Goal: Use online tool/utility: Utilize a website feature to perform a specific function

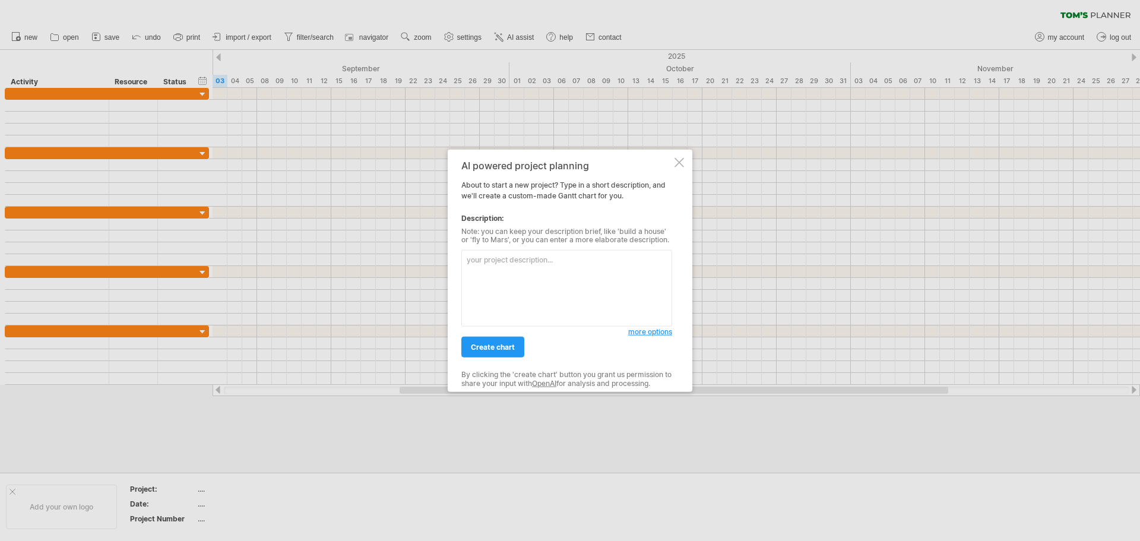
click at [508, 276] on textarea at bounding box center [567, 288] width 211 height 77
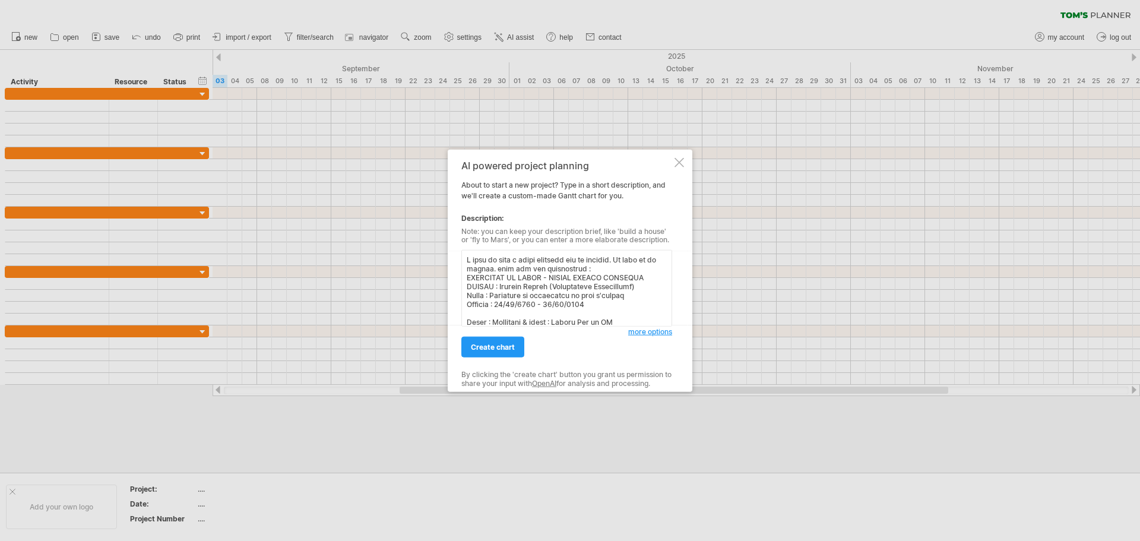
scroll to position [437, 0]
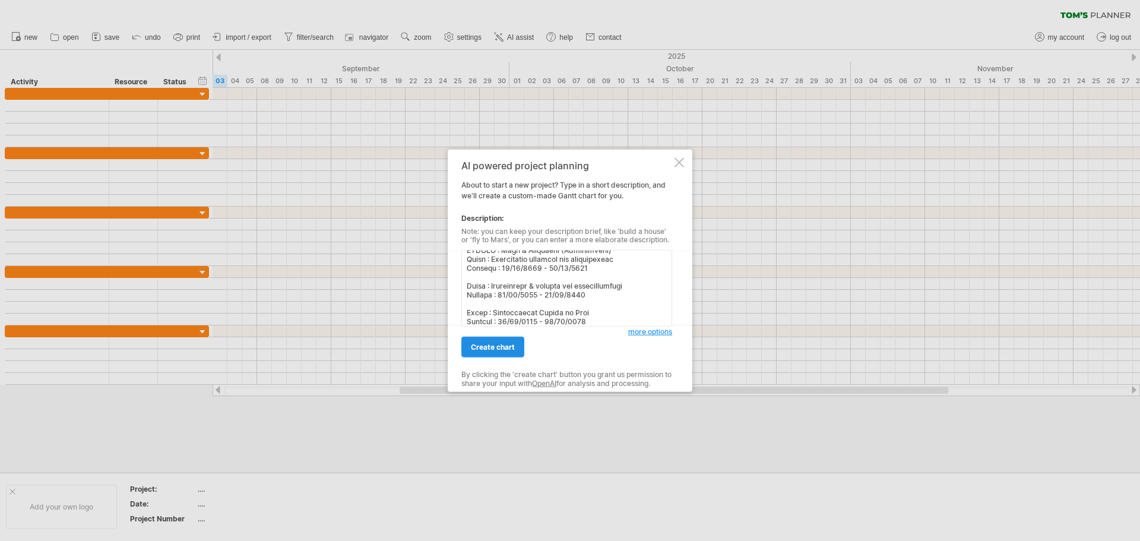
type textarea "L ipsu do sita c adipi elitsedd eiu te incidid. Ut labo et do magnaa. enim adm …"
click at [507, 343] on span "create chart" at bounding box center [493, 347] width 44 height 9
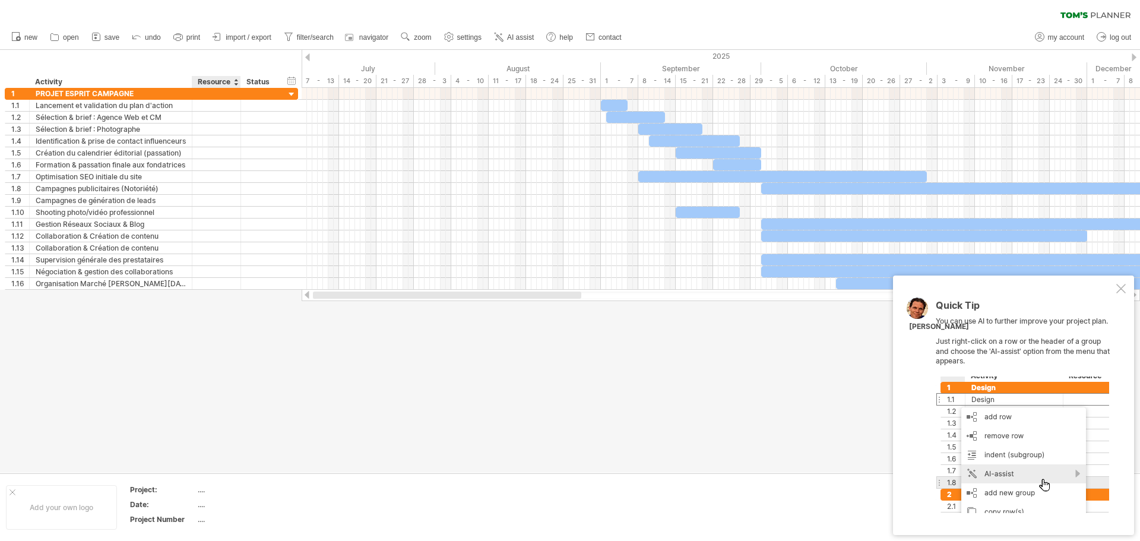
drag, startPoint x: 435, startPoint y: 295, endPoint x: 236, endPoint y: 323, distance: 200.3
click at [236, 323] on div "Trying to reach [DOMAIN_NAME] Connected again... 0% clear filter new 1" at bounding box center [570, 270] width 1140 height 541
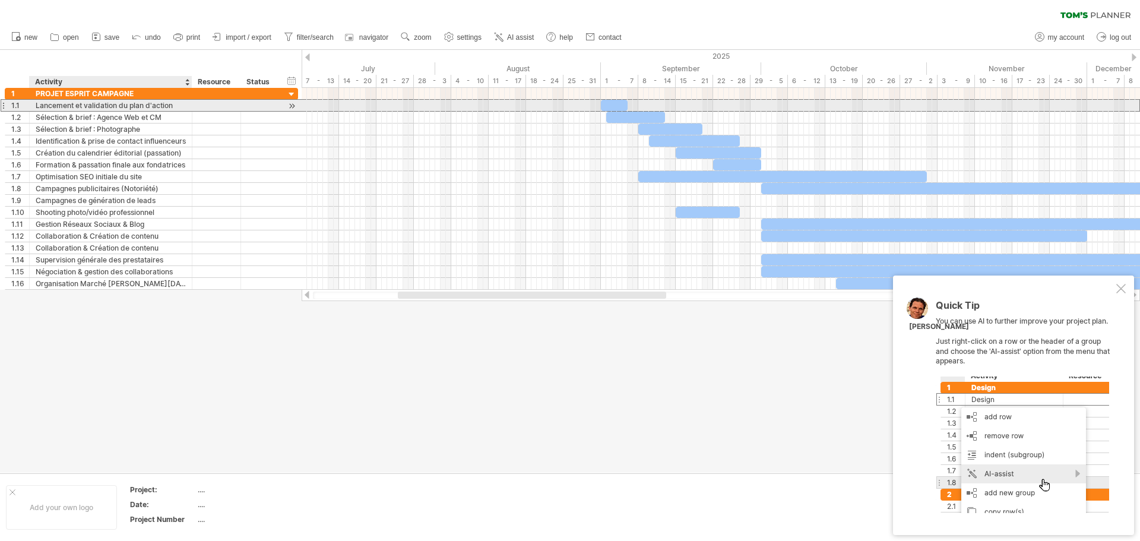
click at [93, 109] on div "Lancement et validation du plan d'action" at bounding box center [111, 105] width 150 height 11
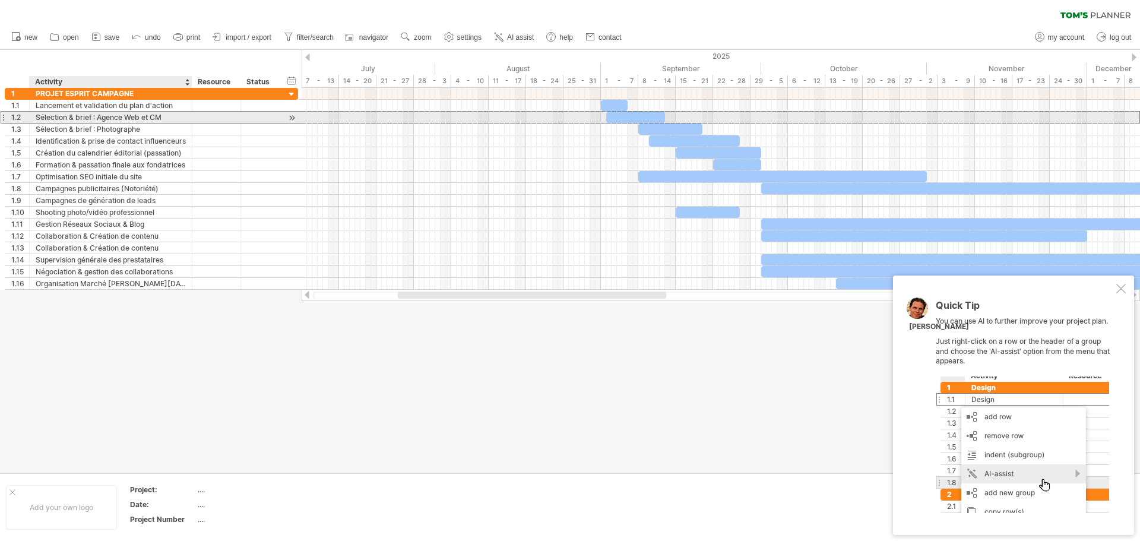
click at [97, 120] on div "Sélection & brief : Agence Web et CM" at bounding box center [111, 117] width 150 height 11
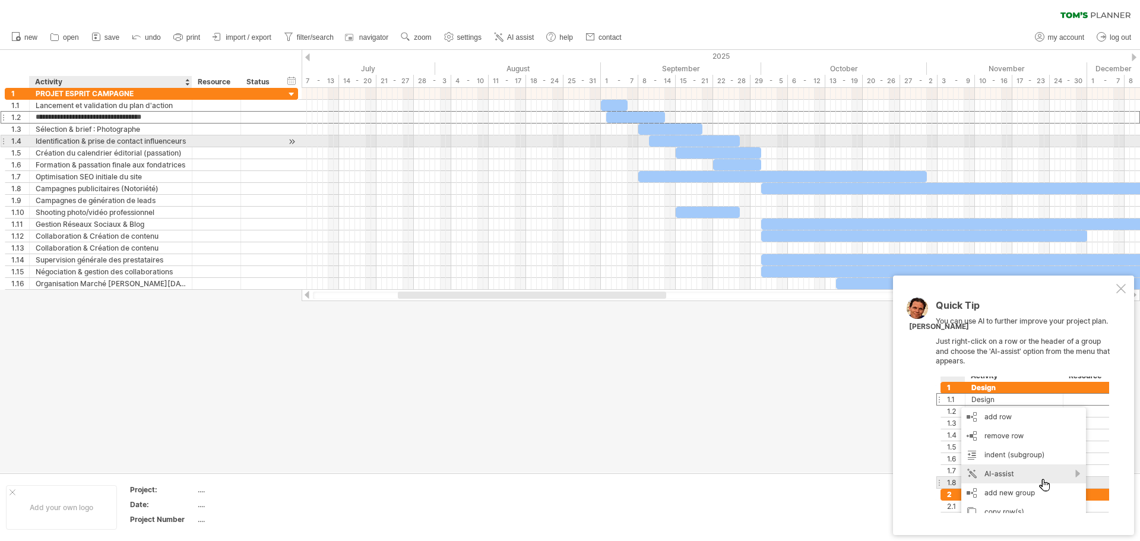
click at [103, 138] on div "Identification & prise de contact influenceurs" at bounding box center [111, 140] width 150 height 11
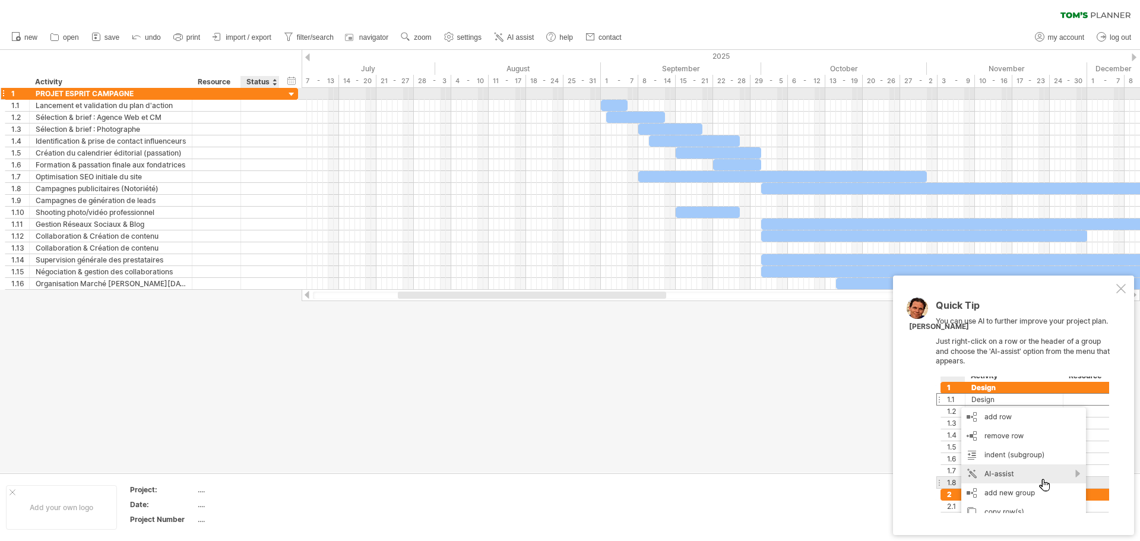
click at [297, 93] on div at bounding box center [291, 94] width 11 height 11
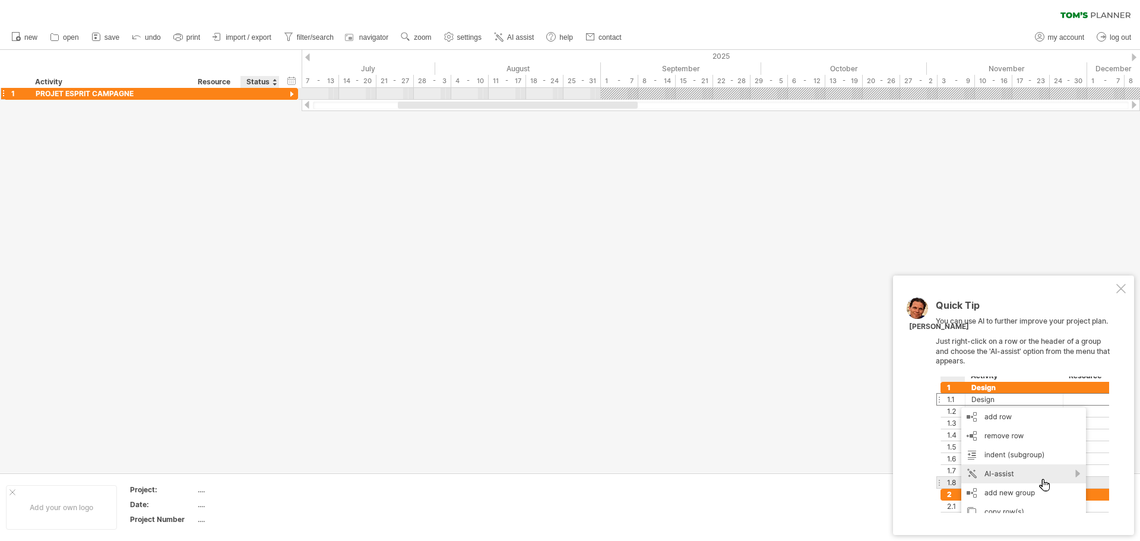
click at [297, 93] on div at bounding box center [291, 94] width 11 height 11
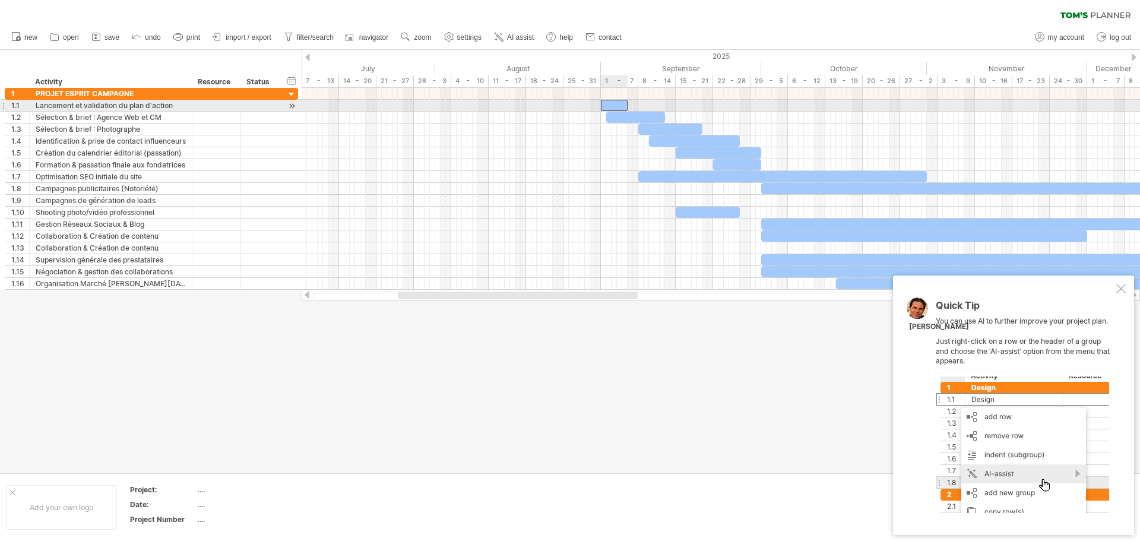
click at [611, 103] on div at bounding box center [614, 105] width 27 height 11
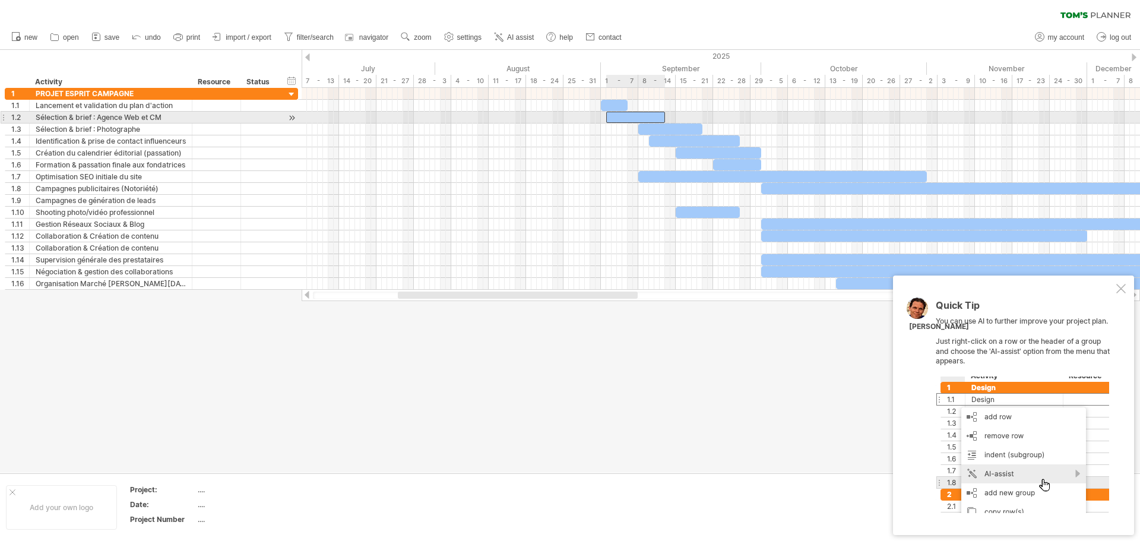
click at [647, 118] on div at bounding box center [635, 117] width 59 height 11
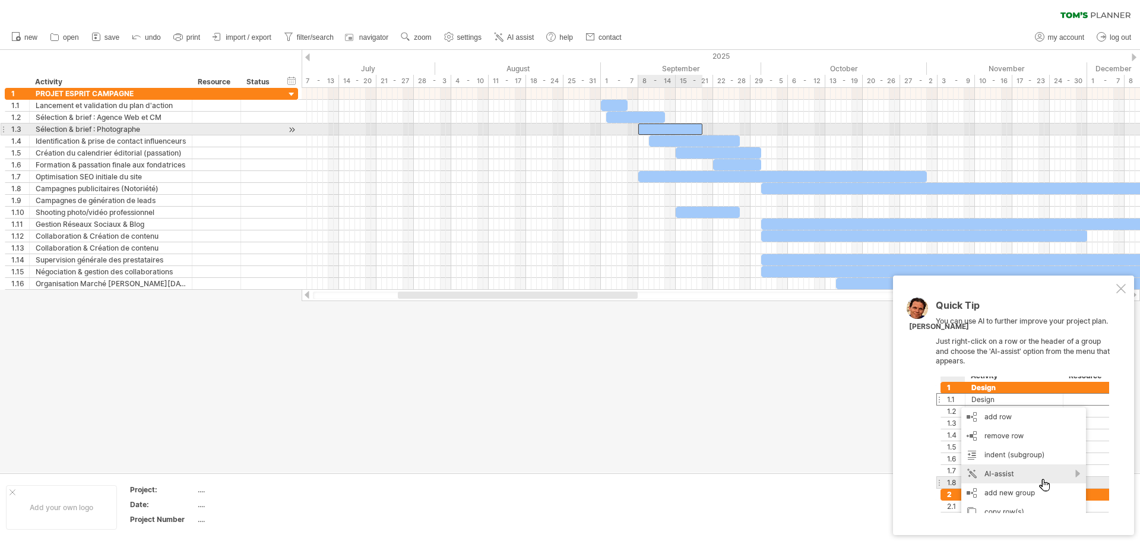
click at [681, 129] on div at bounding box center [671, 129] width 64 height 11
click at [707, 145] on div at bounding box center [694, 140] width 91 height 11
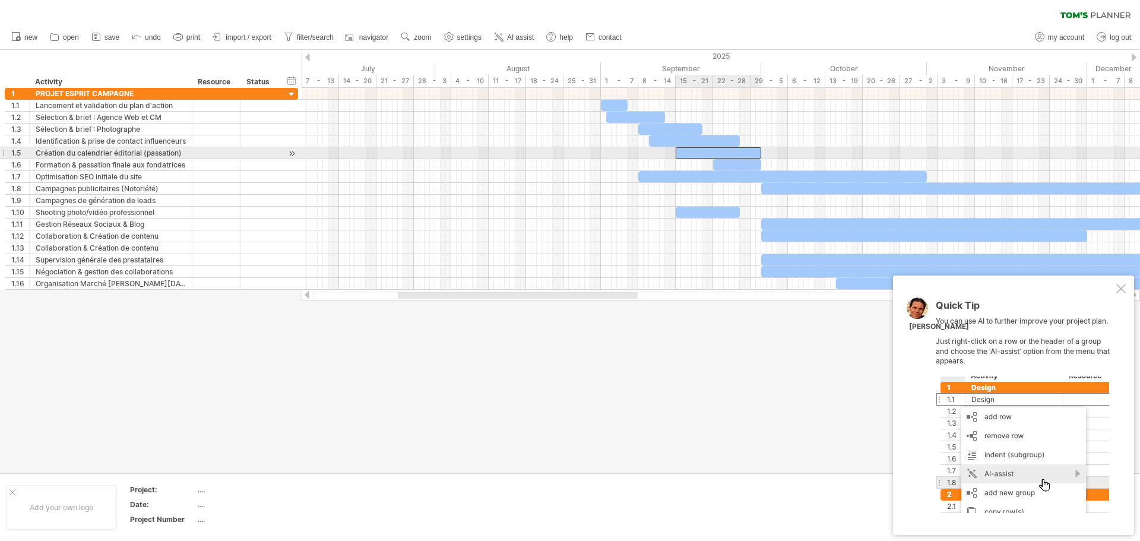
click at [721, 153] on div at bounding box center [719, 152] width 86 height 11
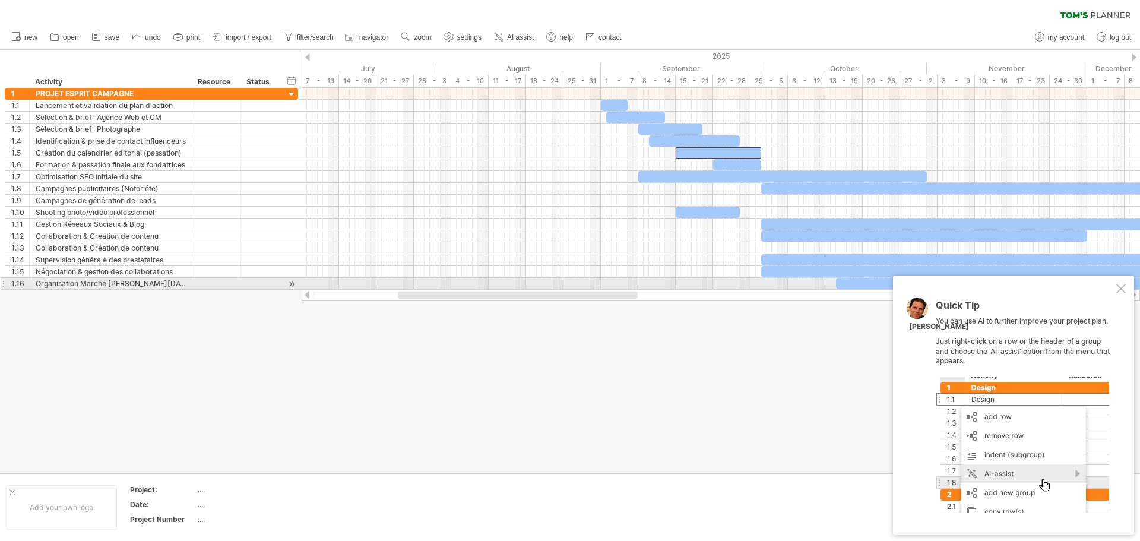
click at [1120, 289] on div at bounding box center [1122, 289] width 10 height 10
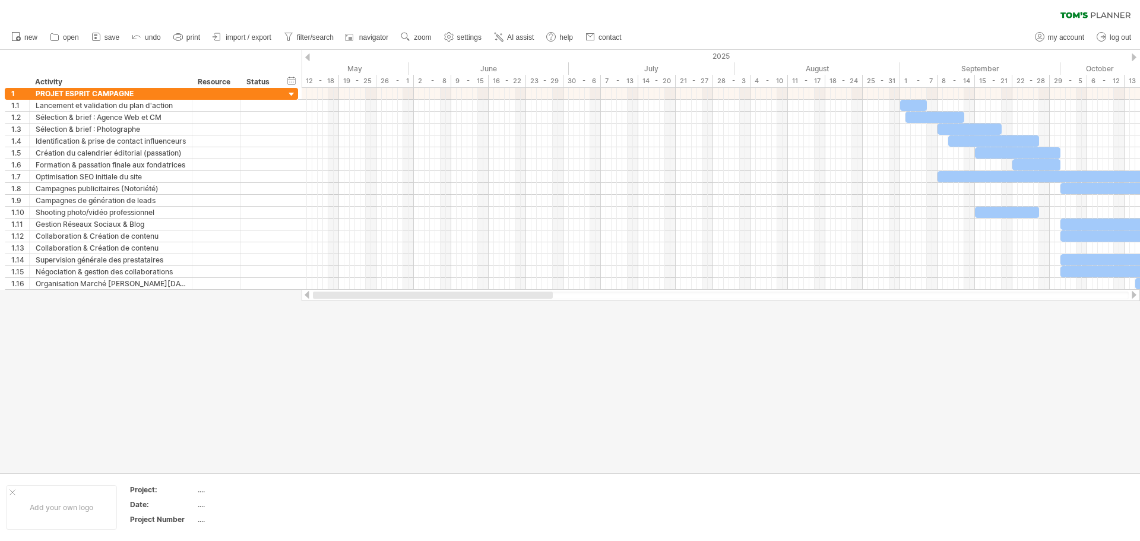
drag, startPoint x: 602, startPoint y: 294, endPoint x: 460, endPoint y: 311, distance: 143.6
click at [460, 311] on div "Trying to reach [DOMAIN_NAME] Connected again... 0% clear filter new 1" at bounding box center [570, 270] width 1140 height 541
click at [243, 40] on span "import / export" at bounding box center [249, 37] width 46 height 8
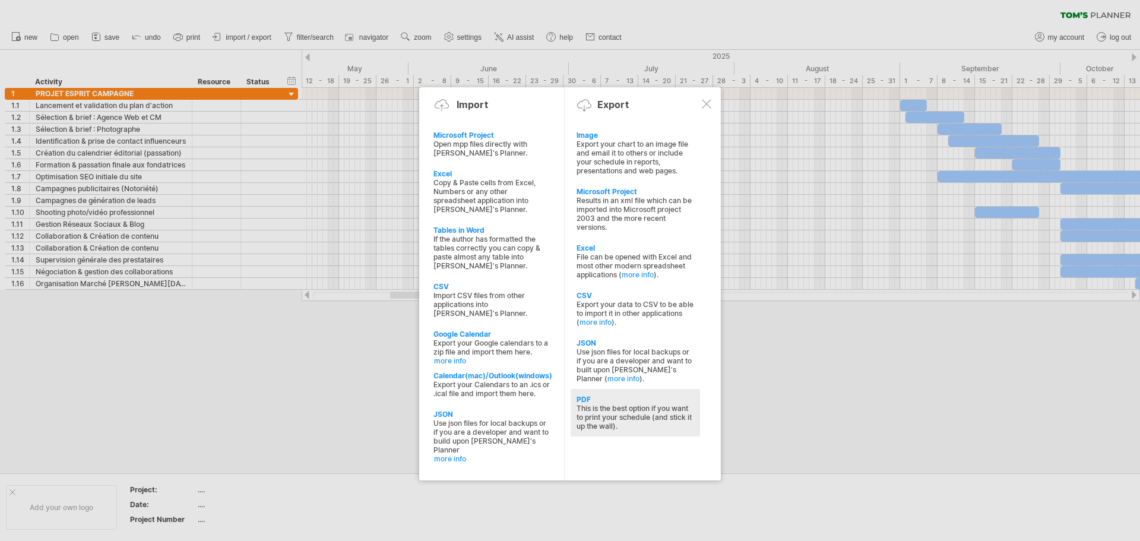
click at [652, 429] on div "This is the best option if you want to print your schedule (and stick it up the…" at bounding box center [636, 417] width 118 height 27
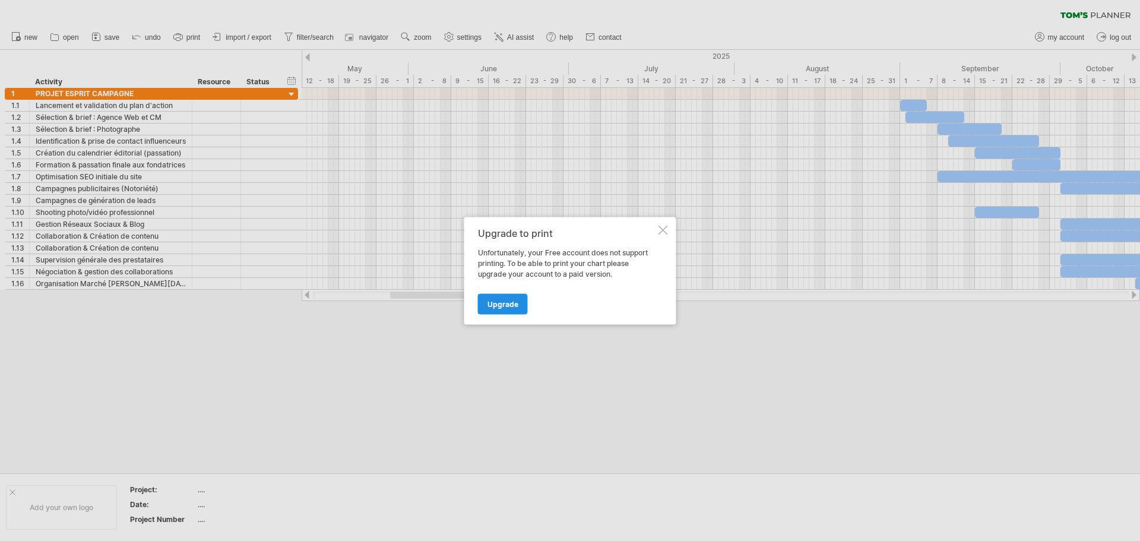
click at [511, 304] on span "Upgrade" at bounding box center [503, 303] width 31 height 9
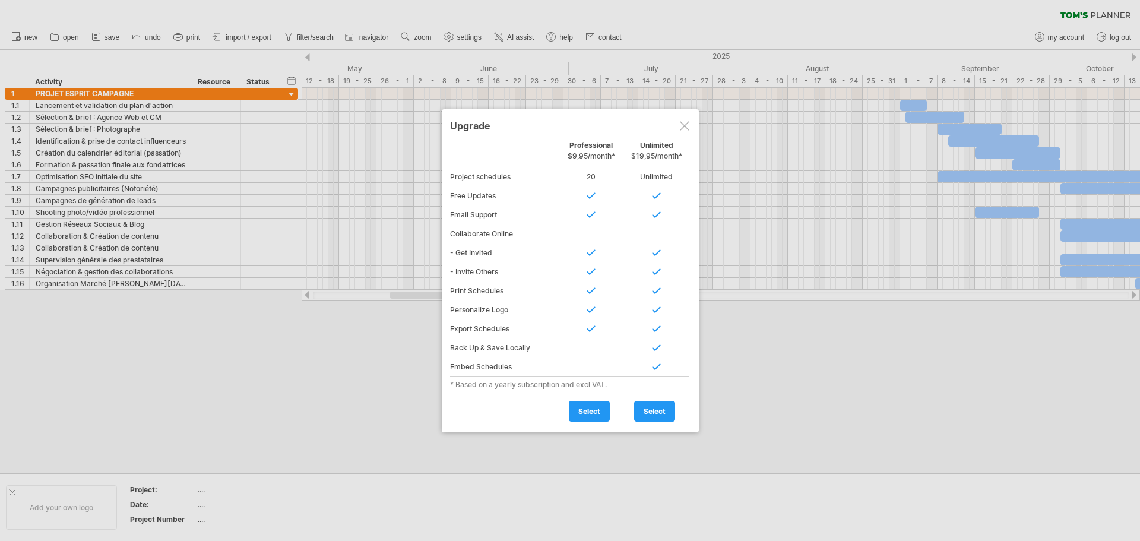
click at [687, 123] on div at bounding box center [685, 126] width 10 height 10
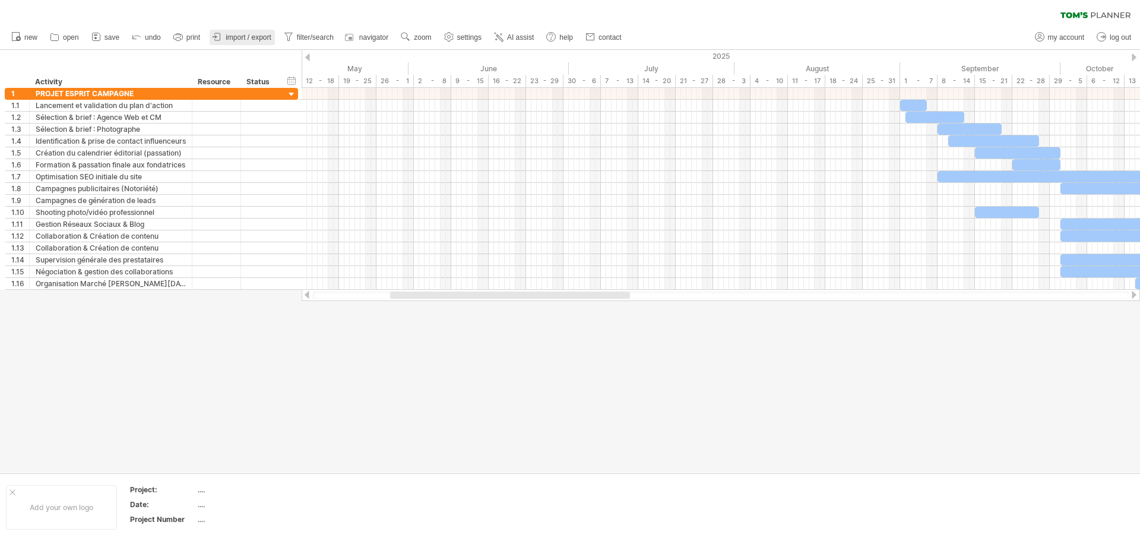
click at [238, 31] on link "import / export" at bounding box center [242, 37] width 65 height 15
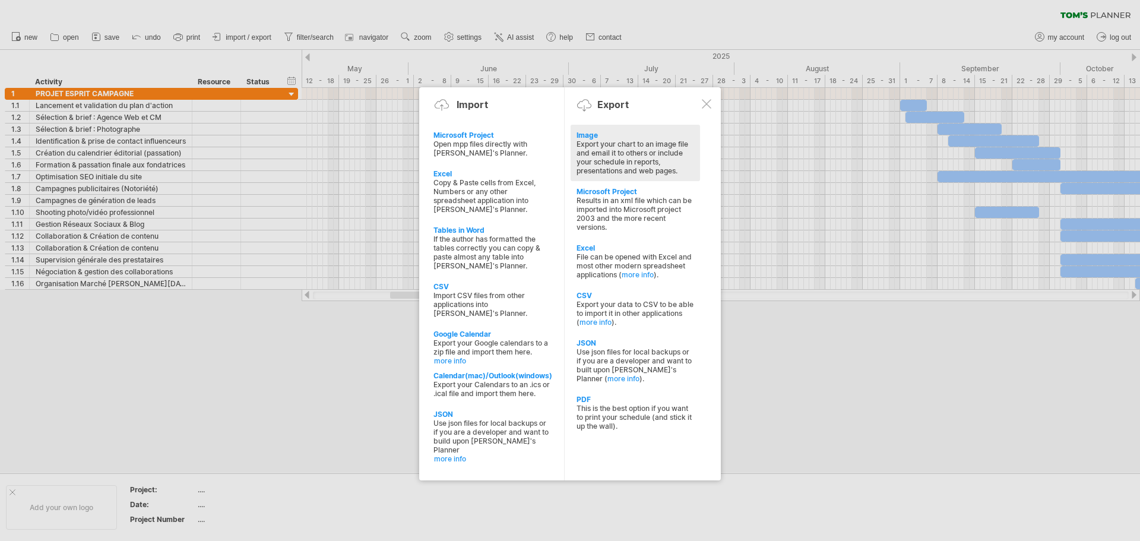
click at [603, 141] on div "Export your chart to an image file and email it to others or include your sched…" at bounding box center [636, 158] width 118 height 36
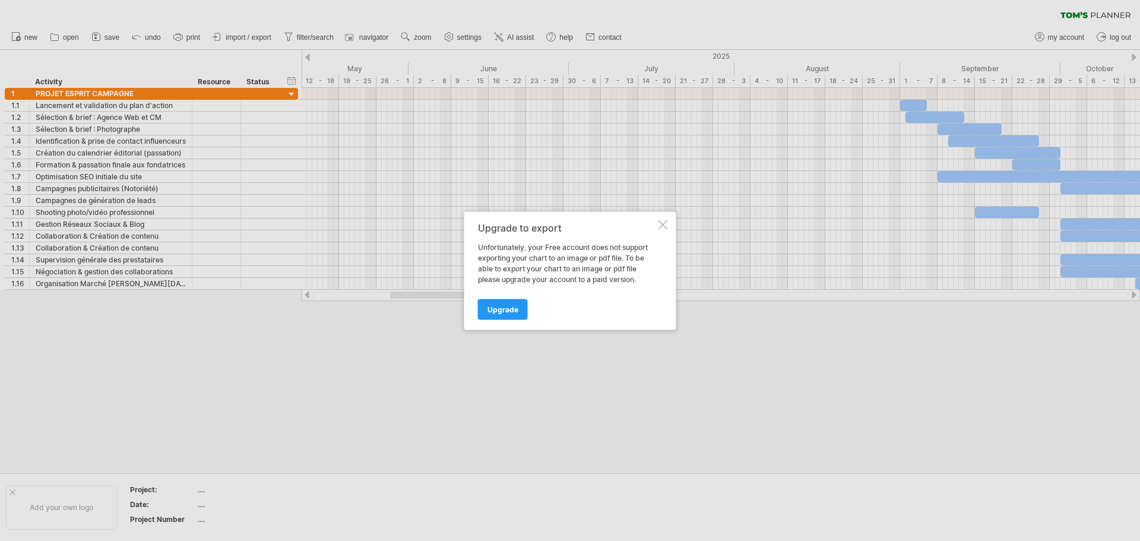
click at [662, 225] on div at bounding box center [664, 225] width 10 height 10
